Goal: Register for event/course

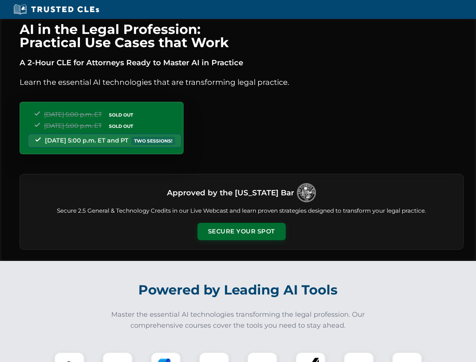
click at [241, 231] on button "Secure Your Spot" at bounding box center [241, 231] width 88 height 17
click at [69, 357] on img at bounding box center [69, 367] width 22 height 22
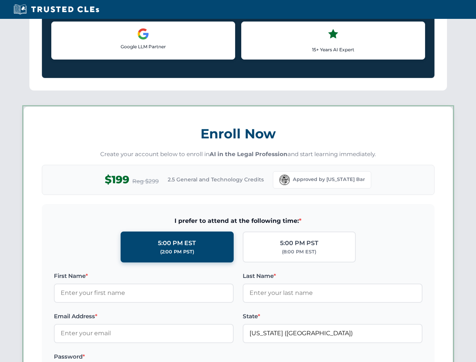
click at [166, 357] on label "Password *" at bounding box center [144, 356] width 180 height 9
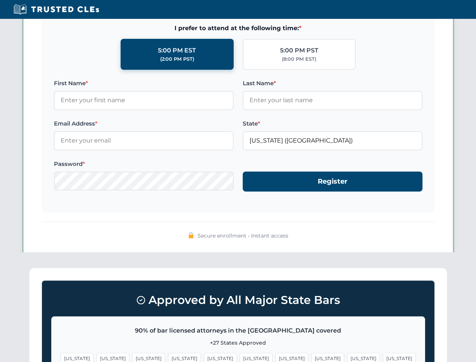
click at [347, 357] on span "[US_STATE]" at bounding box center [363, 358] width 33 height 11
